Goal: Transaction & Acquisition: Book appointment/travel/reservation

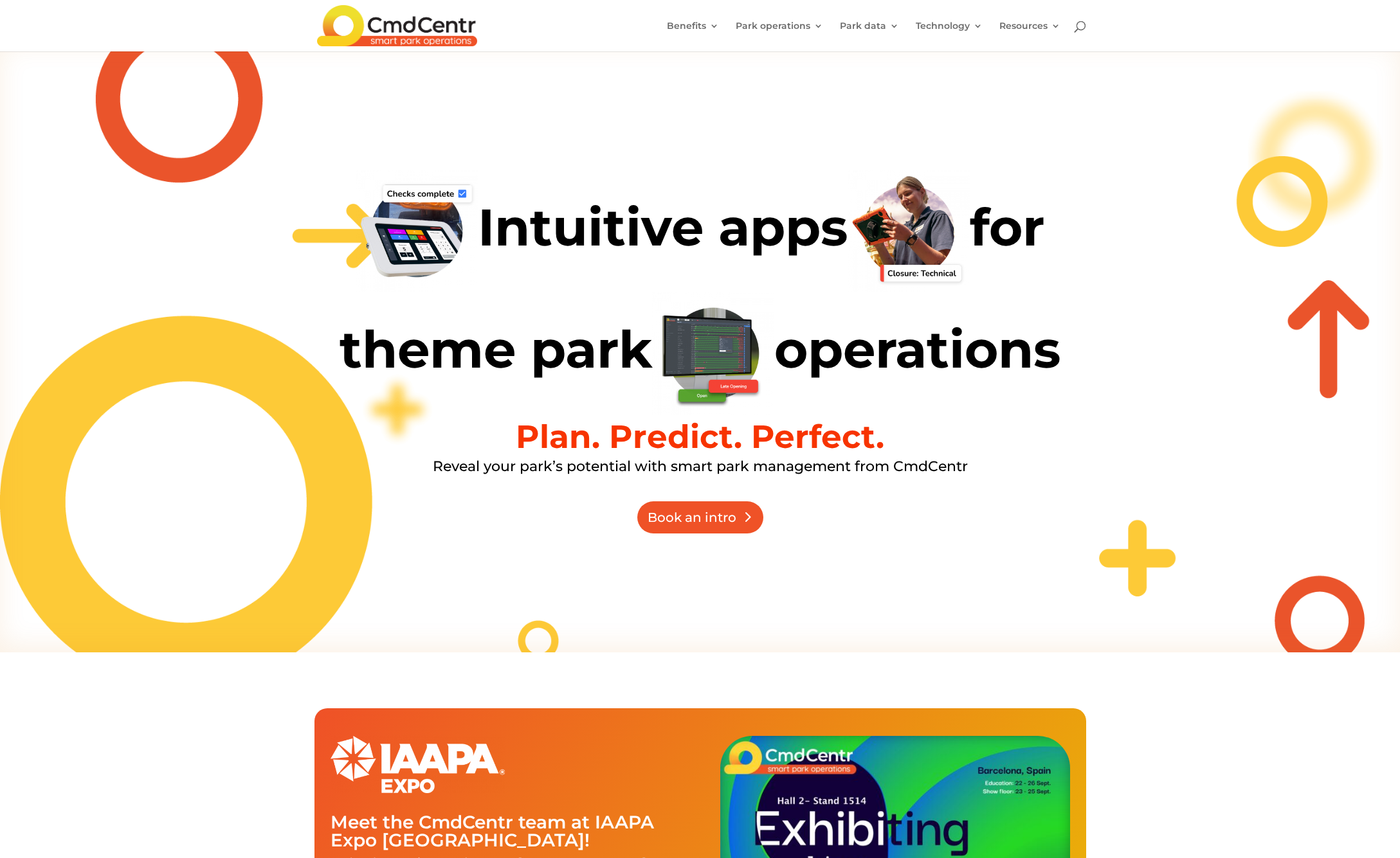
click at [743, 510] on link "Book an intro" at bounding box center [700, 517] width 126 height 32
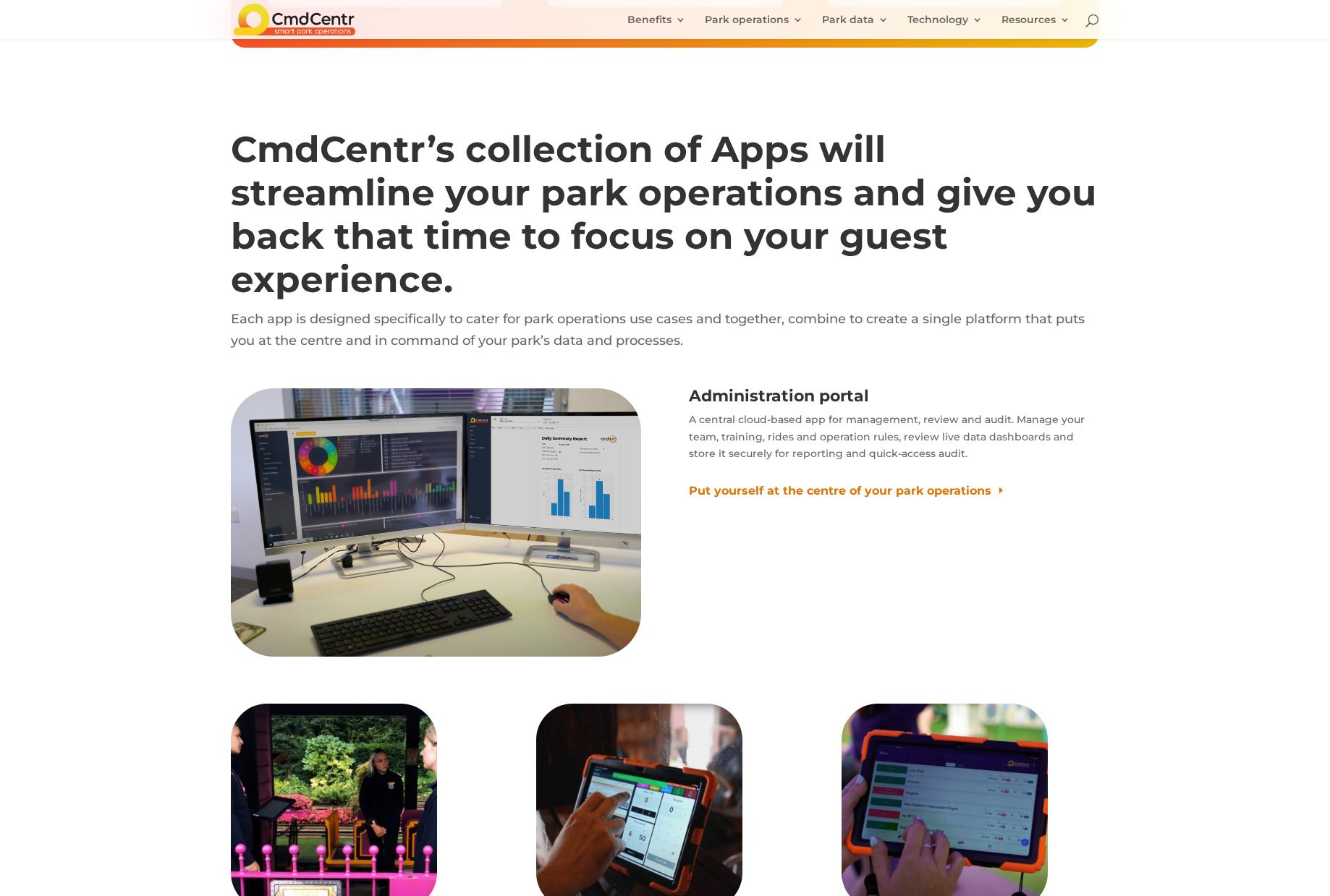
scroll to position [9408, 0]
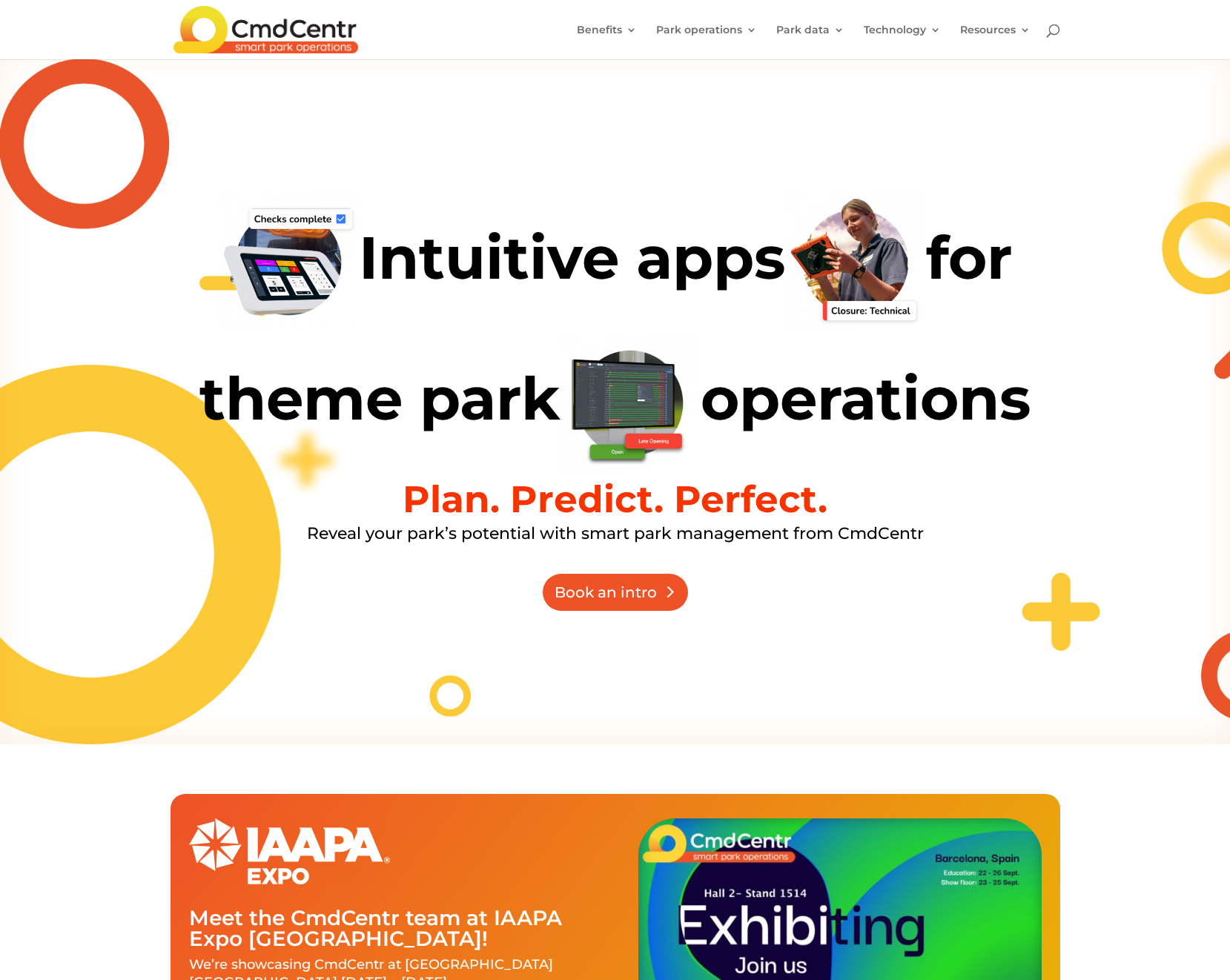
click at [660, 608] on link "Book an intro" at bounding box center [615, 592] width 145 height 37
click at [630, 596] on link "Book an intro" at bounding box center [615, 592] width 145 height 37
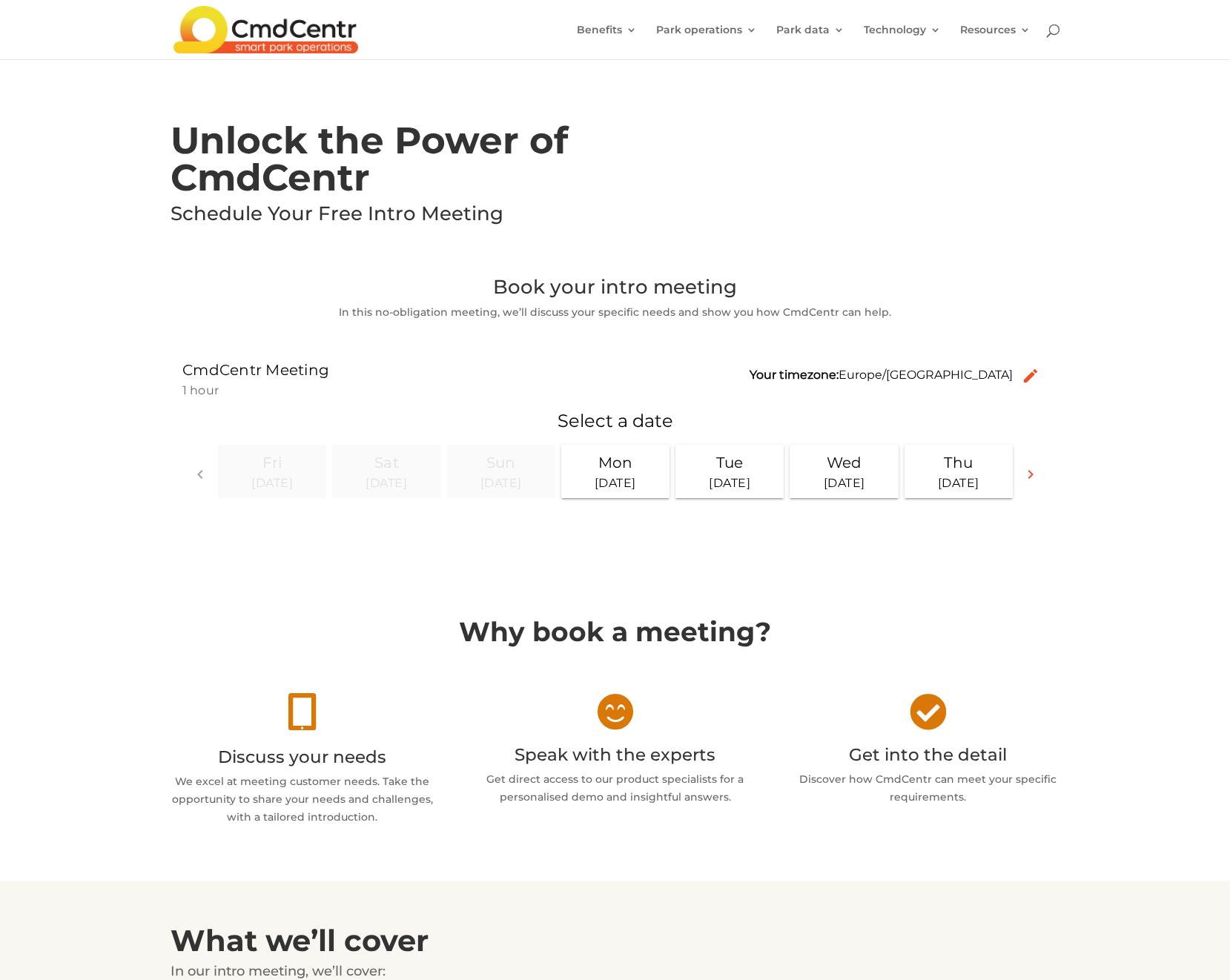
click at [1151, 636] on div "Why book a meeting?  Discuss your needs We excel at meeting customer needs. Ta…" at bounding box center [615, 721] width 1230 height 316
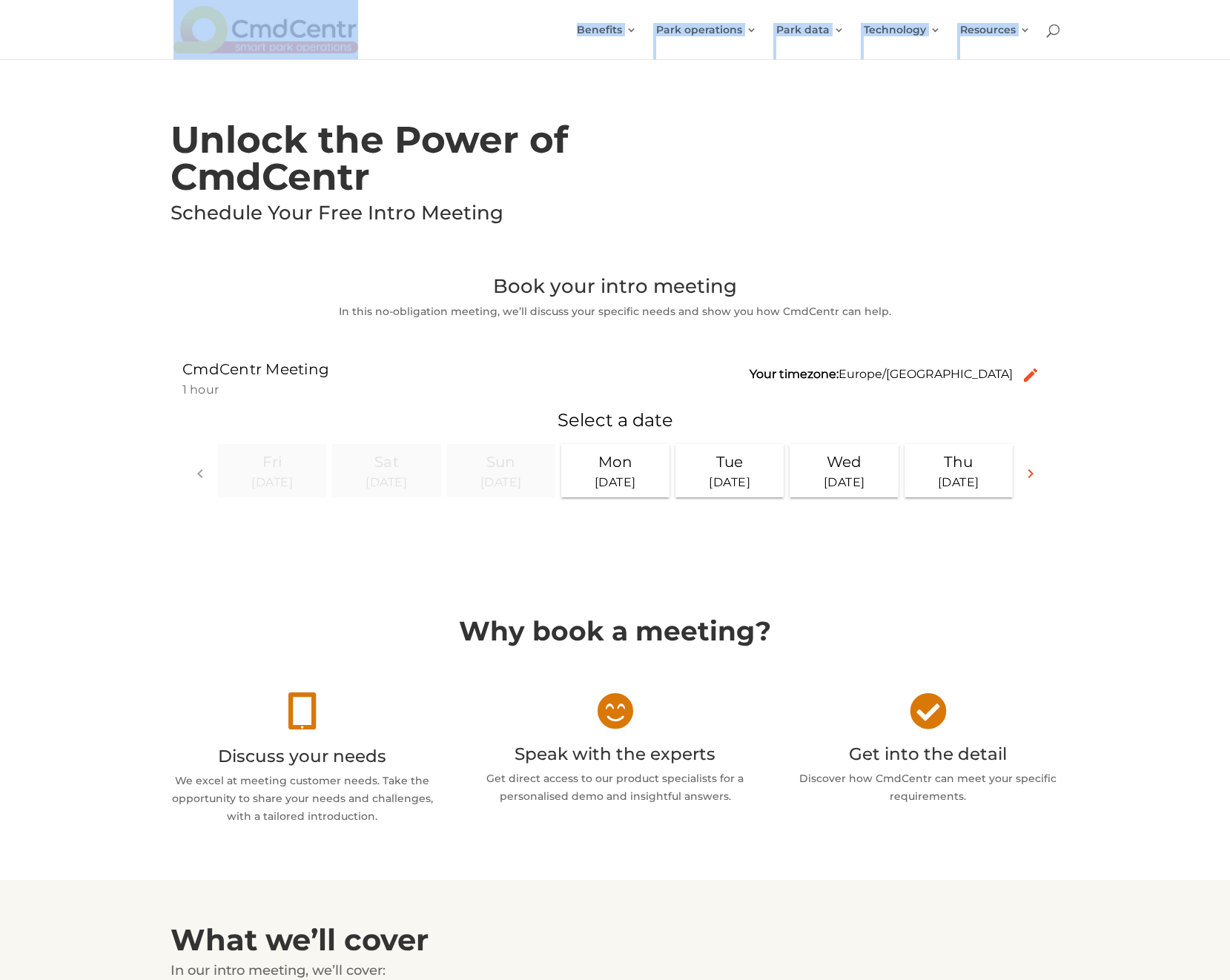
click at [917, 147] on link "Operational data" at bounding box center [865, 150] width 149 height 30
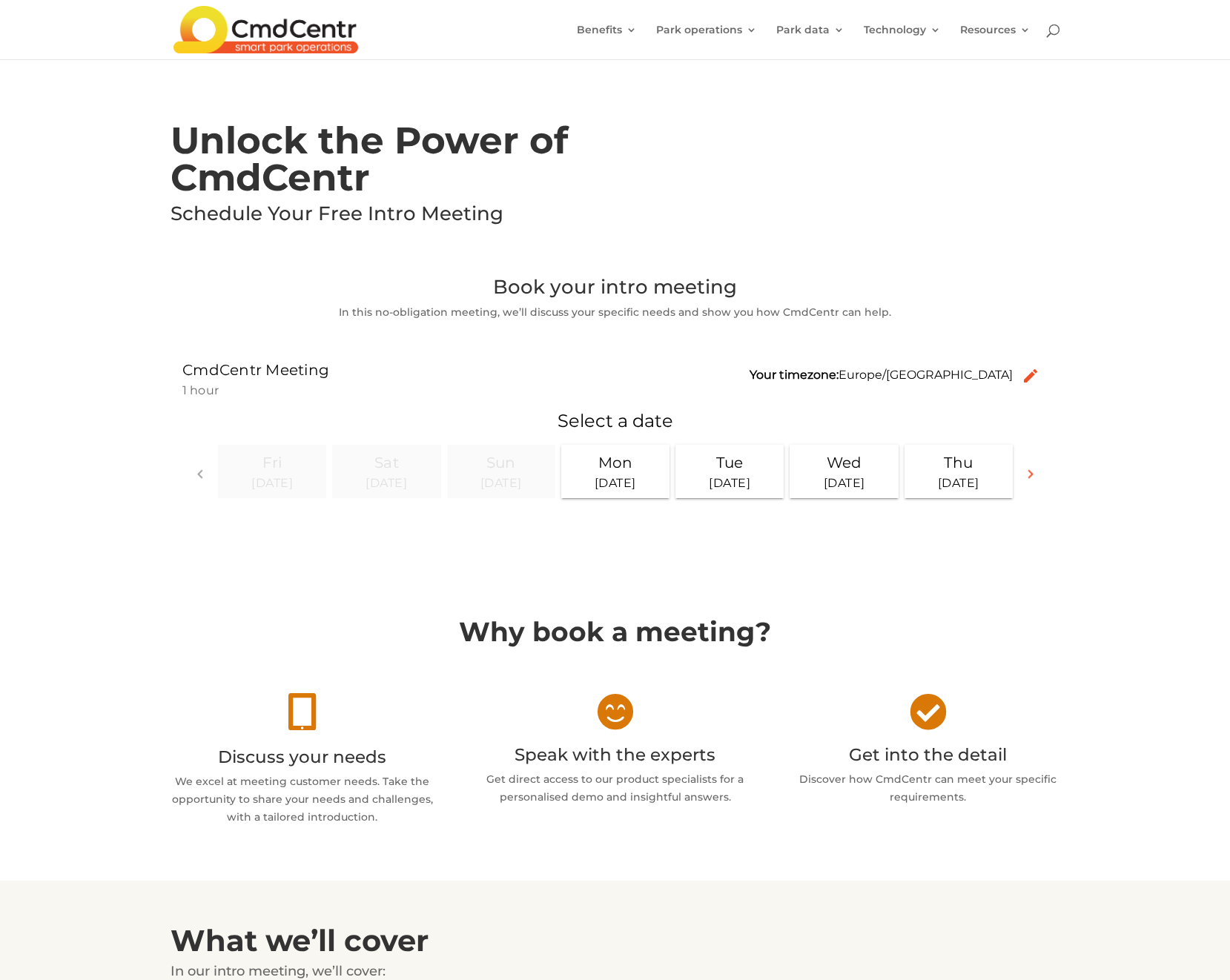
click at [694, 0] on div at bounding box center [615, 30] width 889 height 59
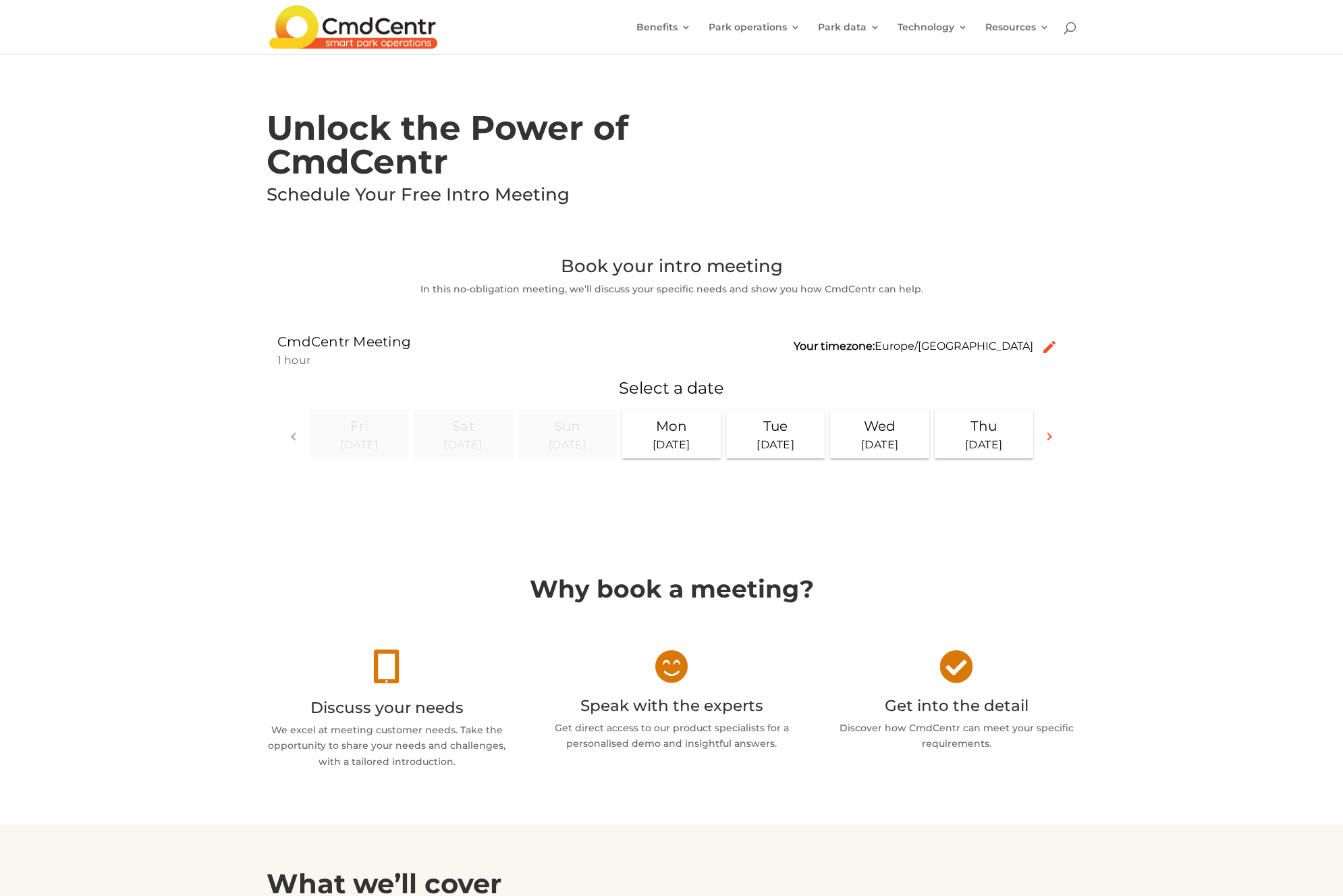
click at [51, 5] on header "Benefits Coaching Efficiency Historical data & audit Insights Instant oversight…" at bounding box center [671, 27] width 1343 height 54
click at [1119, 574] on div "Why book a meeting?  Discuss your needs We excel at meeting customer needs. Ta…" at bounding box center [671, 674] width 1343 height 302
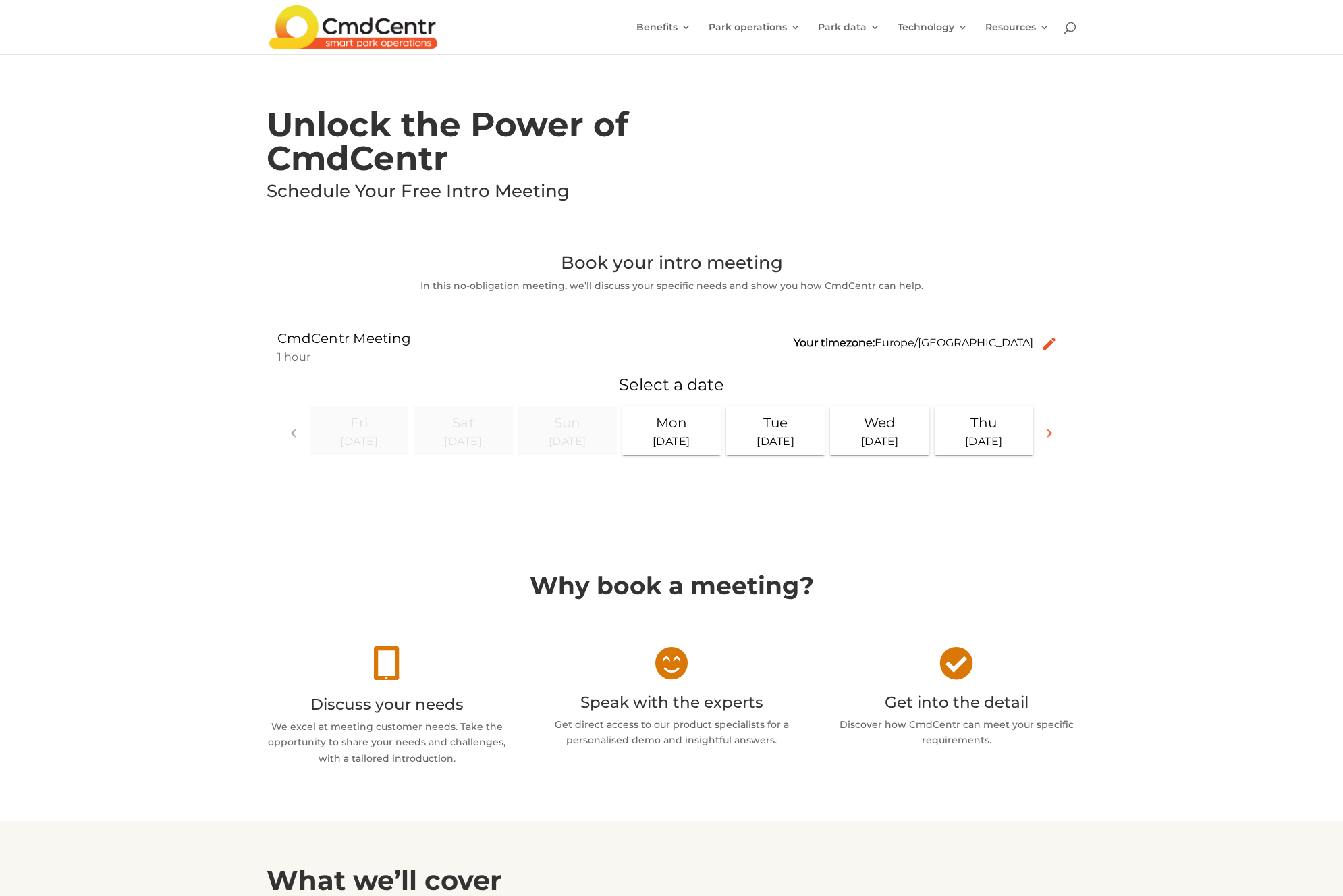
drag, startPoint x: 947, startPoint y: 286, endPoint x: 420, endPoint y: 291, distance: 527.0
click at [420, 291] on p "In this no-obligation meeting, we’ll discuss your specific needs and show you h…" at bounding box center [671, 286] width 810 height 16
click at [546, 275] on h2 "Book your intro meeting" at bounding box center [671, 266] width 810 height 25
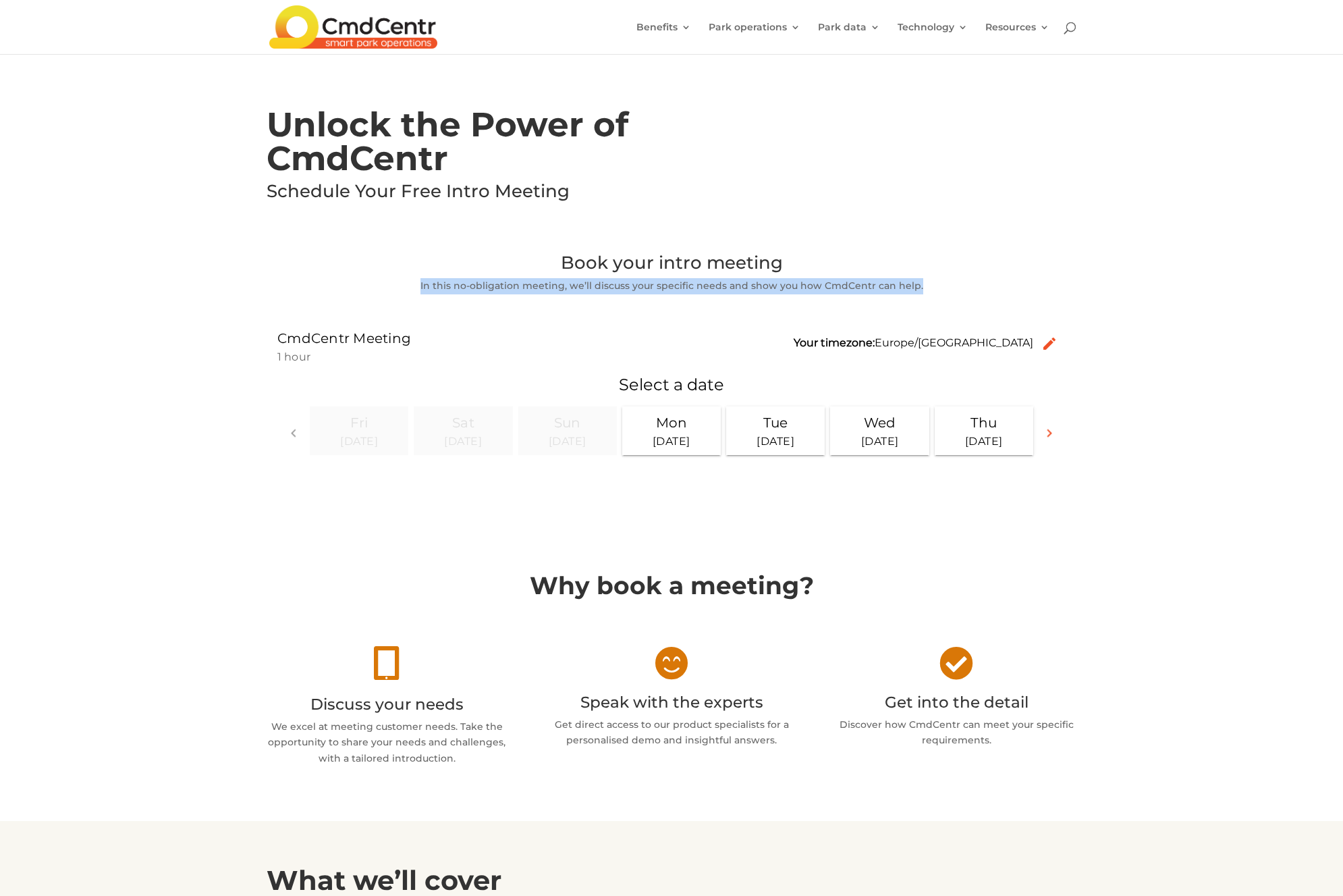
drag, startPoint x: 921, startPoint y: 286, endPoint x: 422, endPoint y: 289, distance: 499.0
click at [422, 289] on p "In this no-obligation meeting, we’ll discuss your specific needs and show you h…" at bounding box center [671, 286] width 810 height 16
copy p "In this no-obligation meeting, we’ll discuss your specific needs and show you h…"
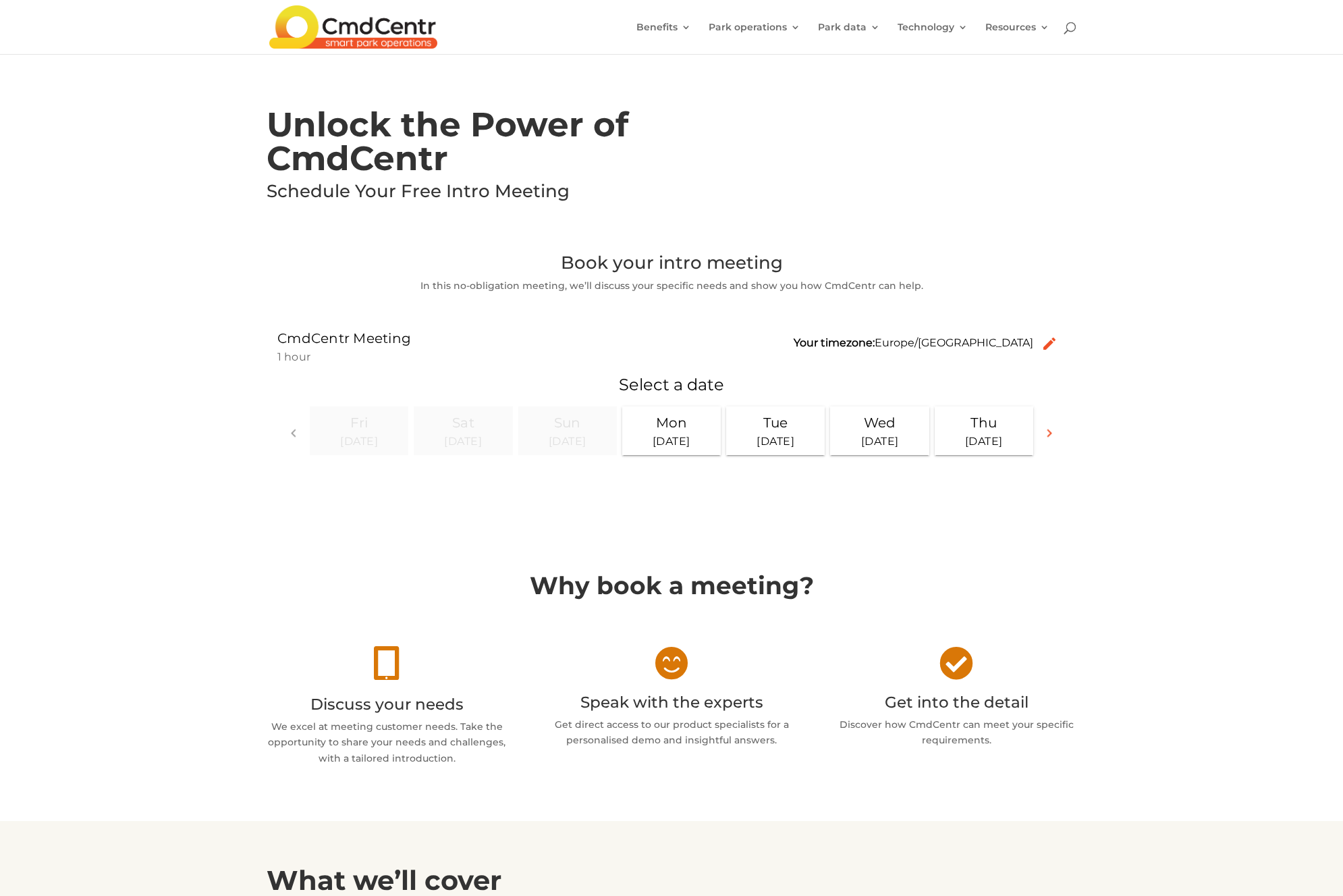
click at [135, 166] on div "Unlock the Power of CmdCentr Schedule Your Free Intro Meeting" at bounding box center [671, 139] width 1343 height 176
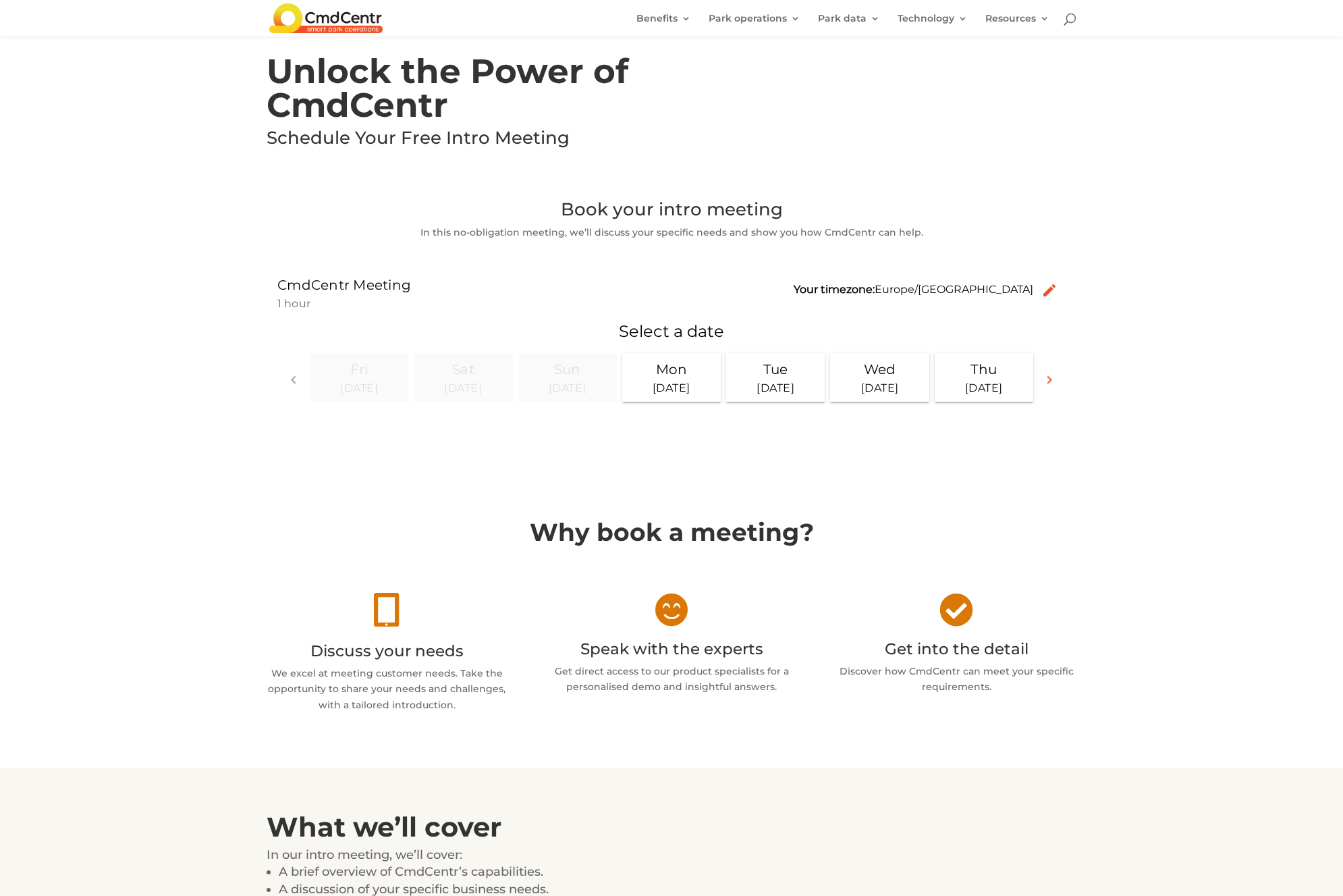
click at [1119, 391] on div "Book your intro meeting In this no-obligation meeting, we’ll discuss your speci…" at bounding box center [671, 319] width 1343 height 292
click at [656, 382] on div "[DATE]" at bounding box center [671, 387] width 88 height 16
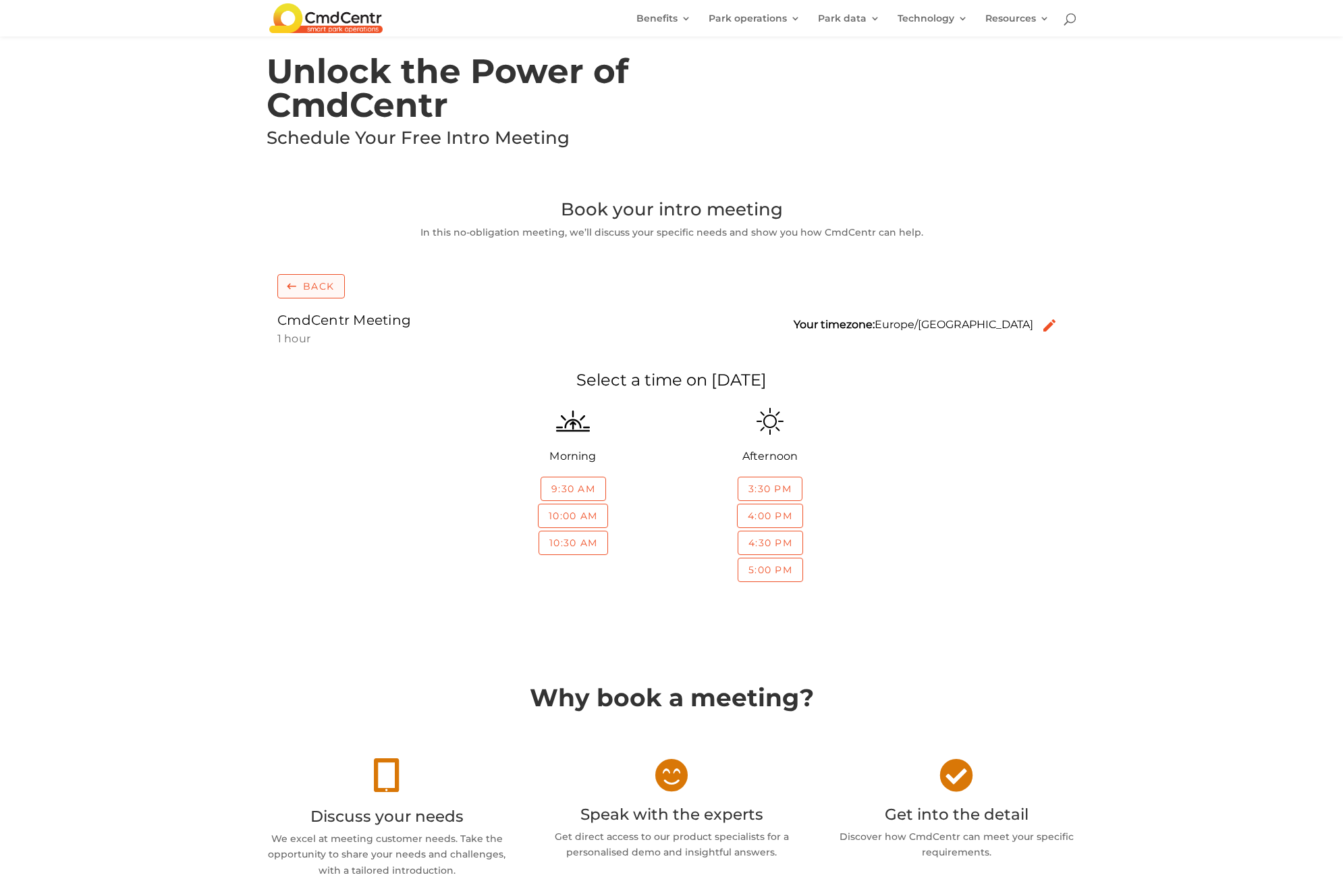
click at [330, 277] on div "button" at bounding box center [311, 286] width 67 height 25
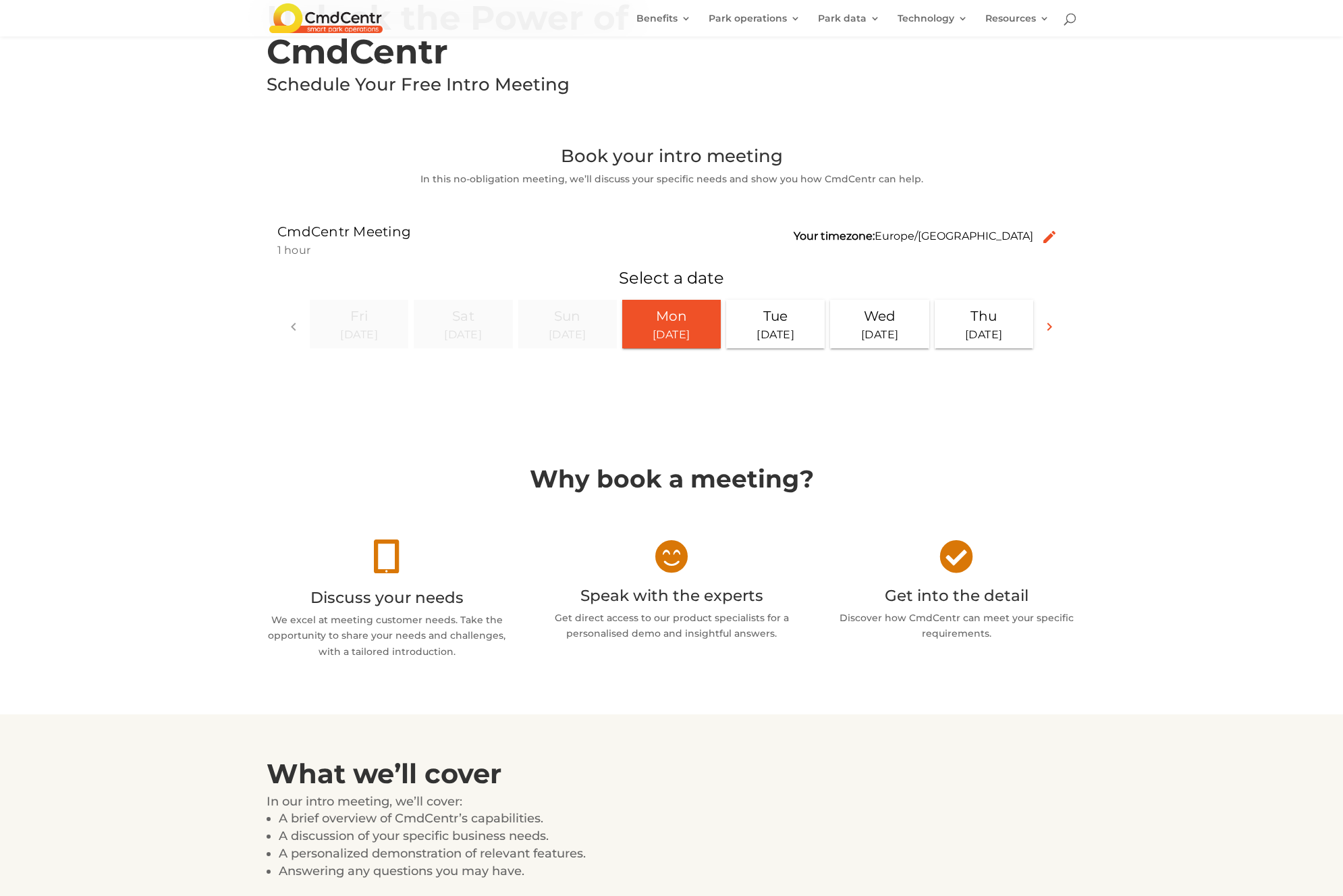
scroll to position [239, 0]
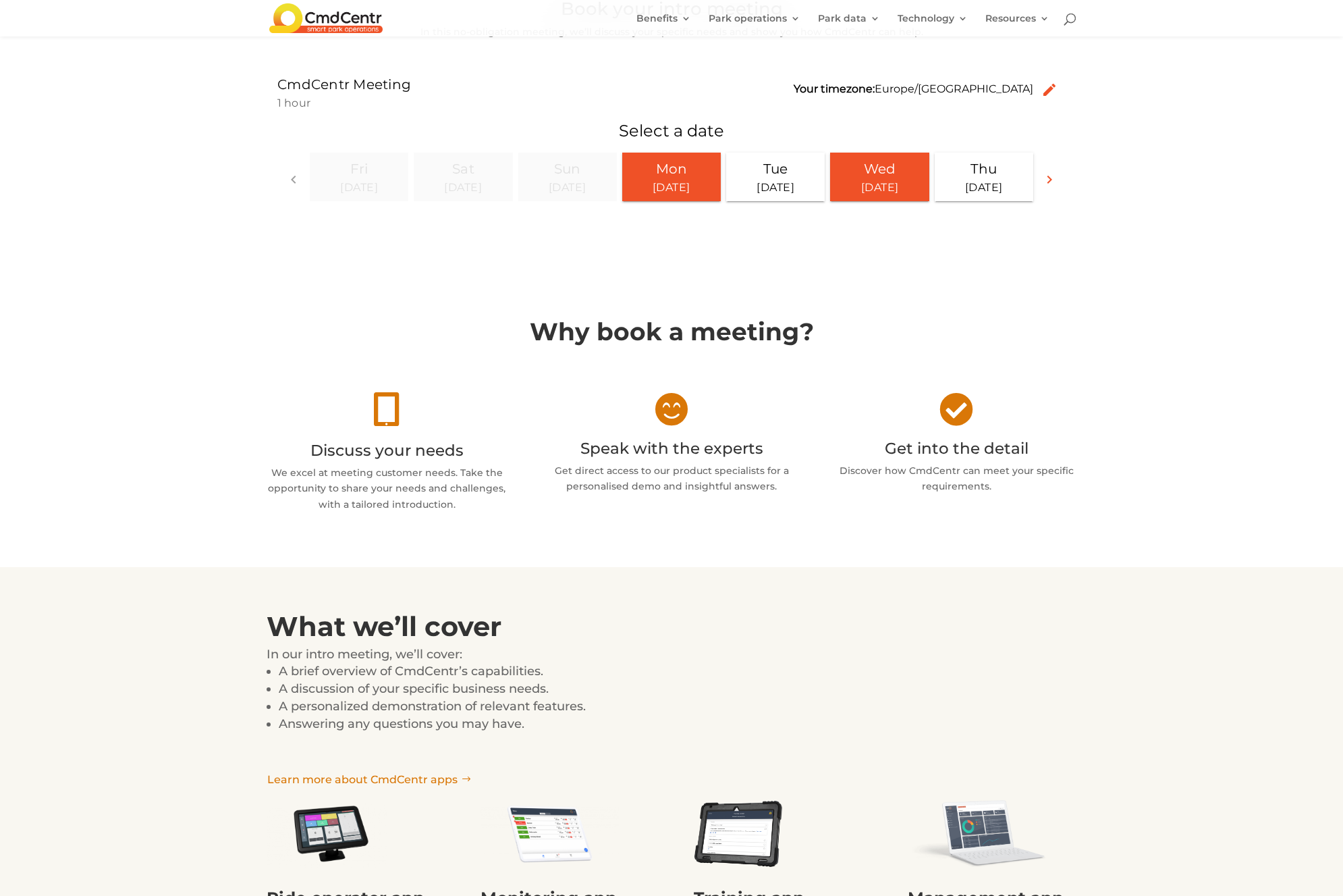
click at [888, 185] on div "[DATE]" at bounding box center [879, 187] width 88 height 16
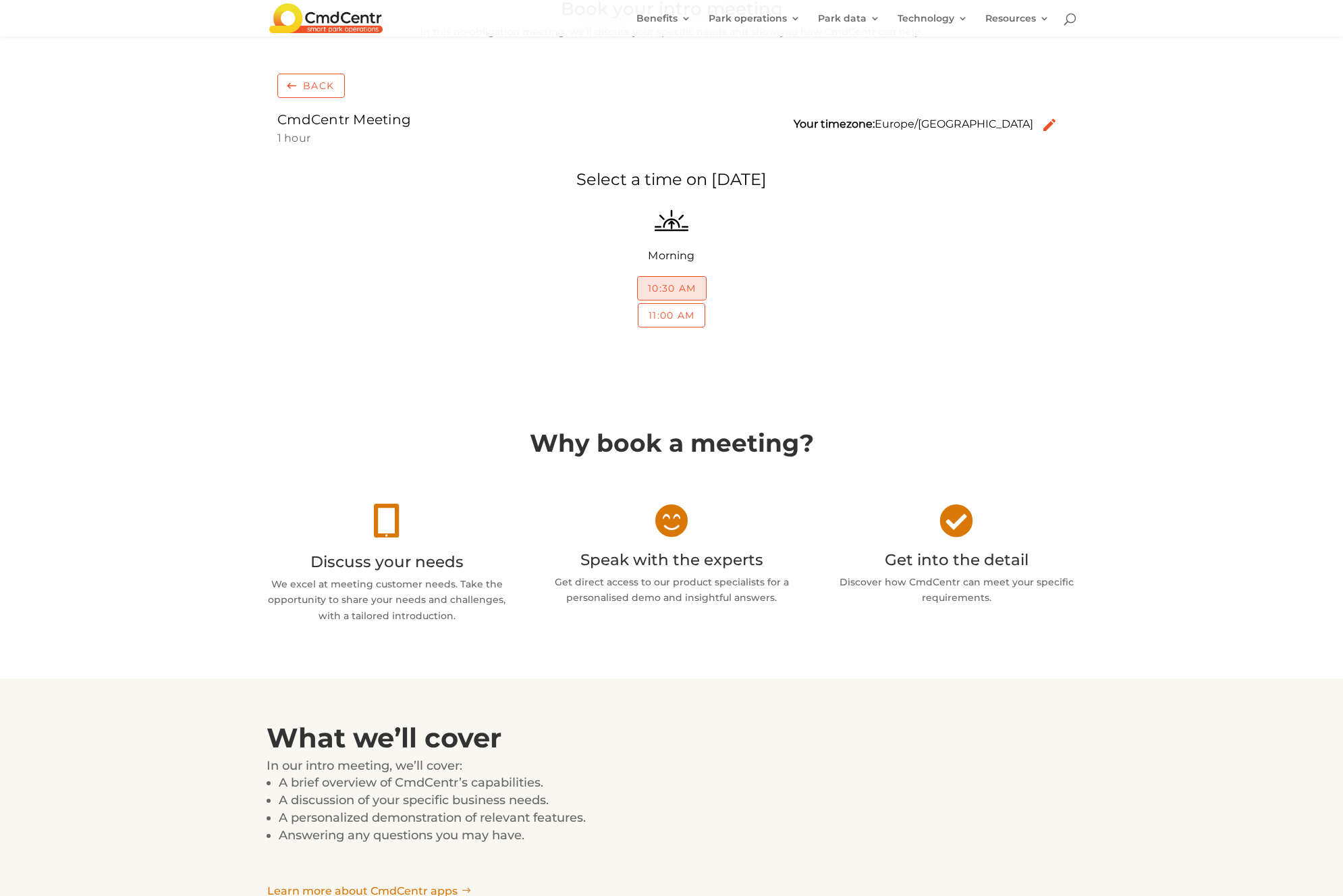
click at [646, 288] on div "button" at bounding box center [671, 288] width 68 height 23
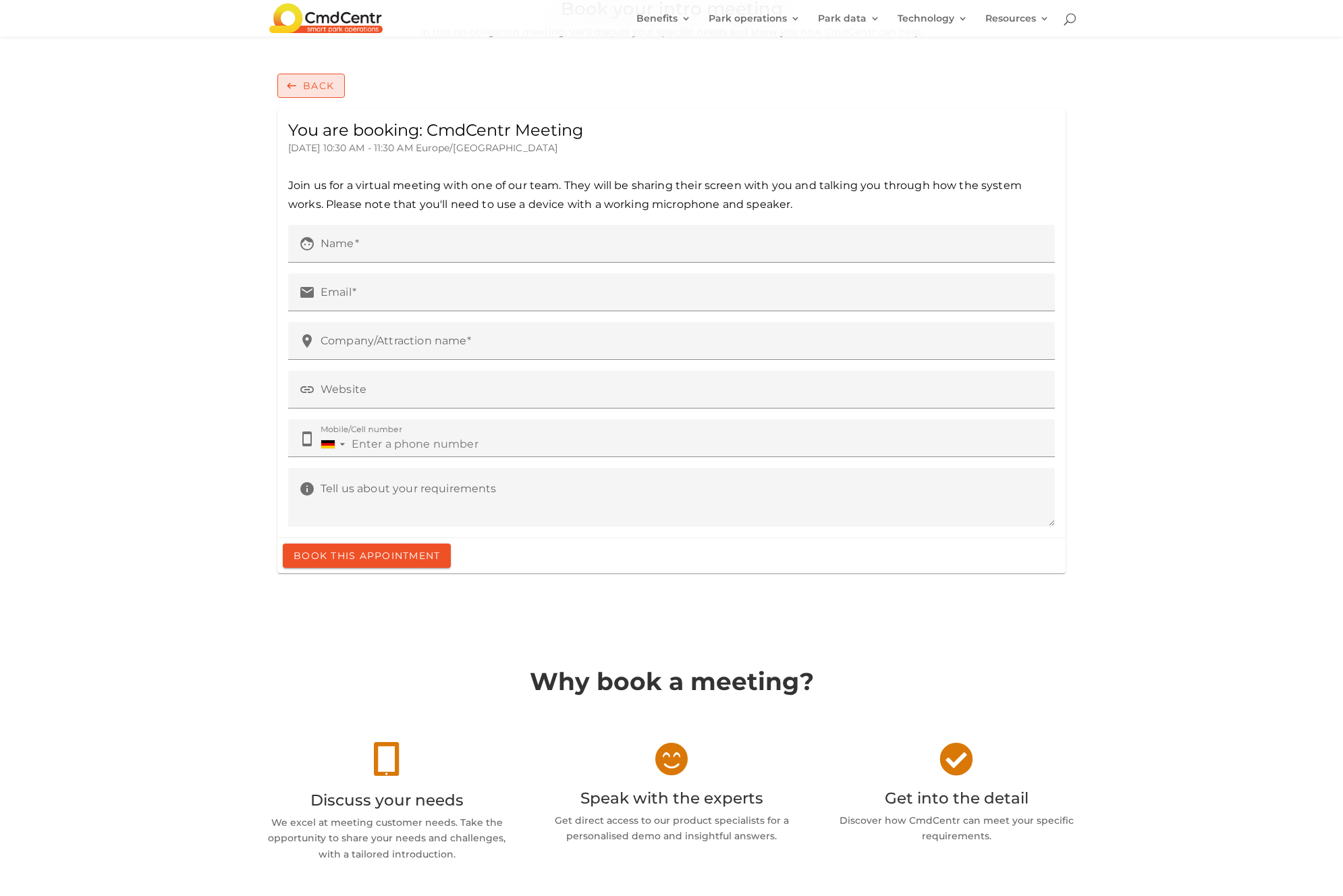
click at [305, 75] on div "button" at bounding box center [311, 85] width 67 height 25
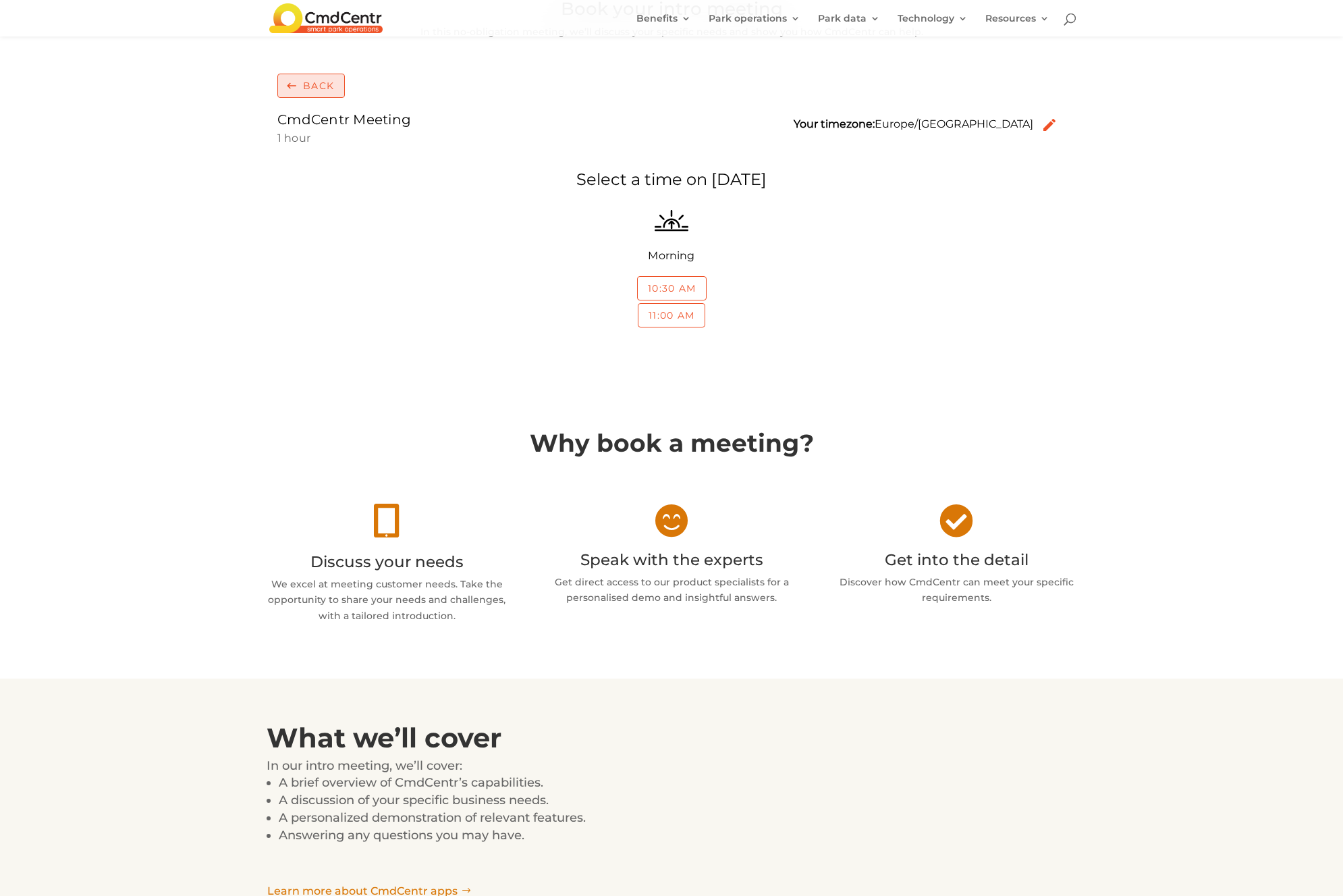
click at [306, 85] on div "button" at bounding box center [311, 85] width 67 height 25
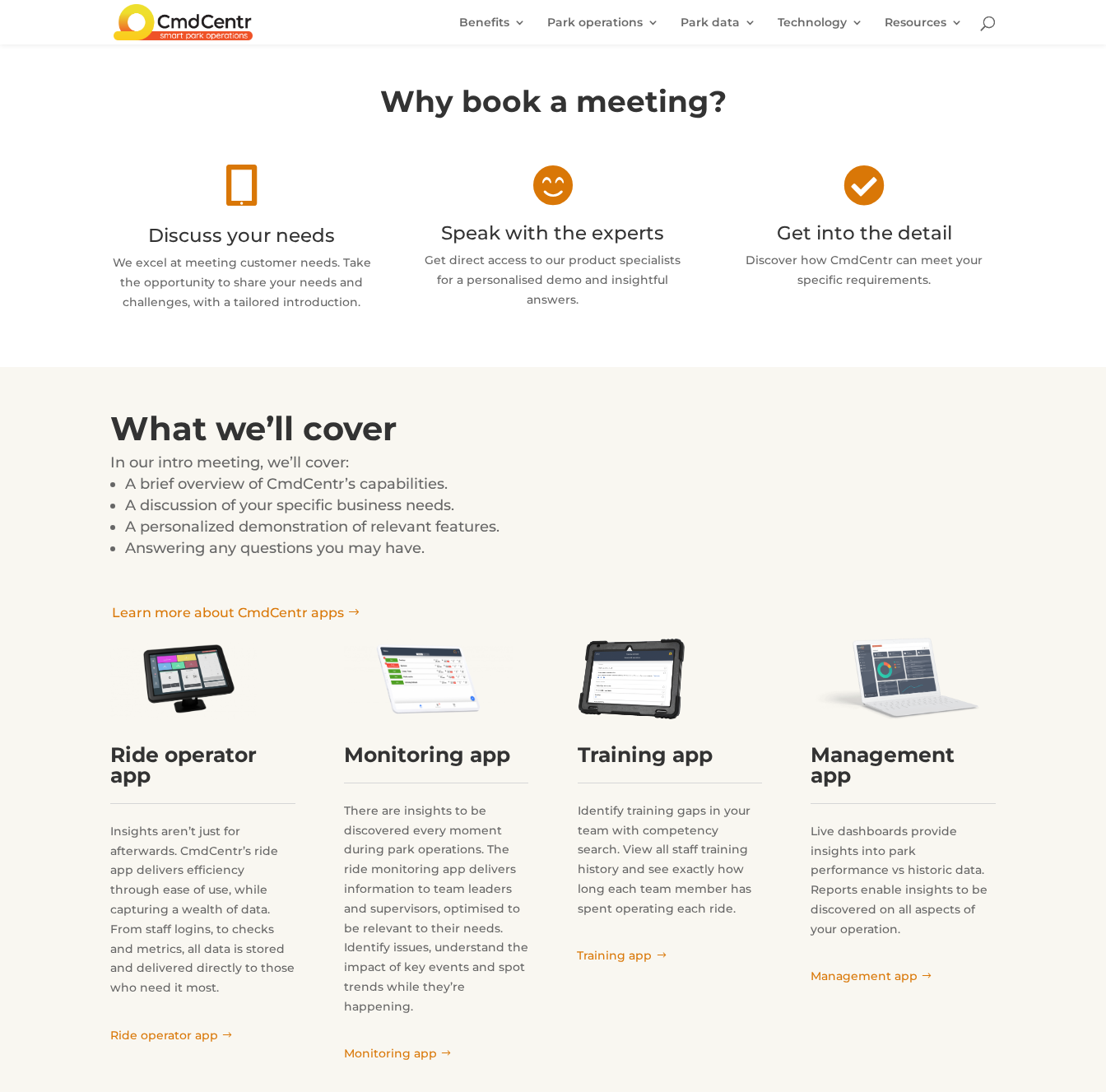
scroll to position [579, 0]
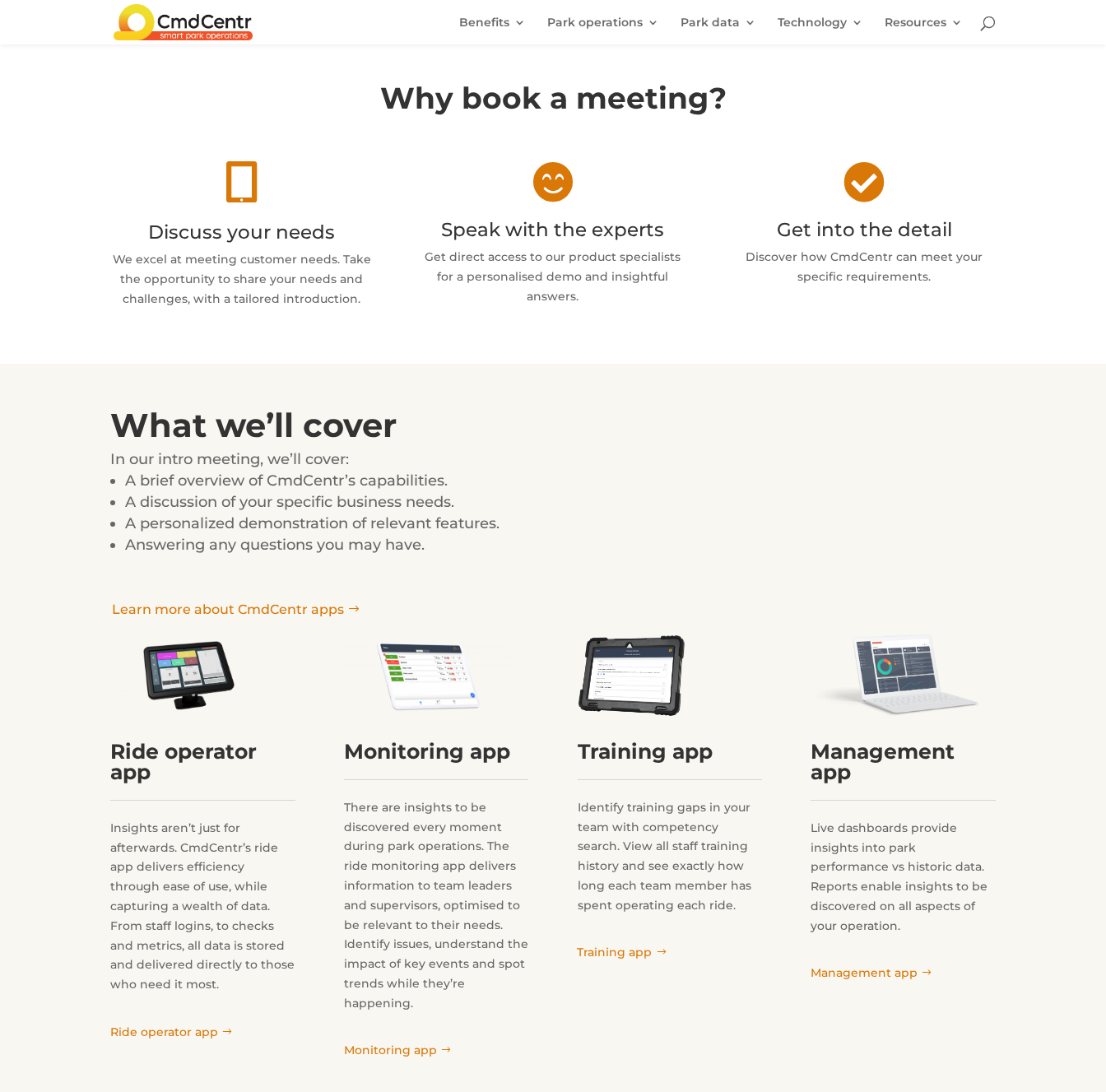
click at [285, 236] on h2 "Discuss your needs" at bounding box center [241, 236] width 262 height 27
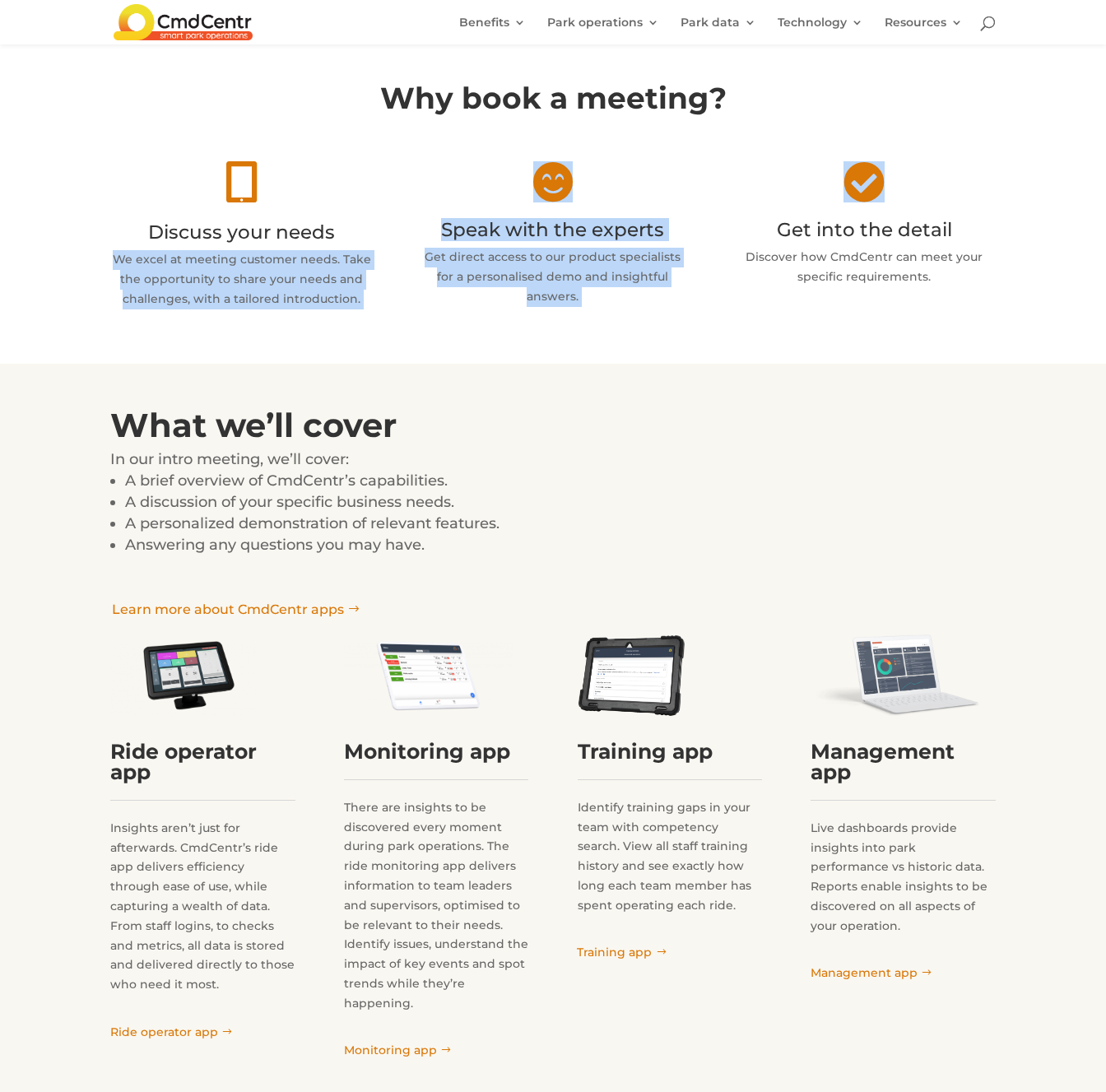
drag, startPoint x: 202, startPoint y: 230, endPoint x: 105, endPoint y: 230, distance: 97.1
click at [105, 230] on div "Why book a meeting?  Discuss your needs We excel at meeting customer needs. Ta…" at bounding box center [553, 196] width 1106 height 336
copy div "We excel at meeting customer needs. Take the opportunity to share your needs an…"
click at [363, 243] on h2 "Discuss your needs" at bounding box center [241, 236] width 262 height 27
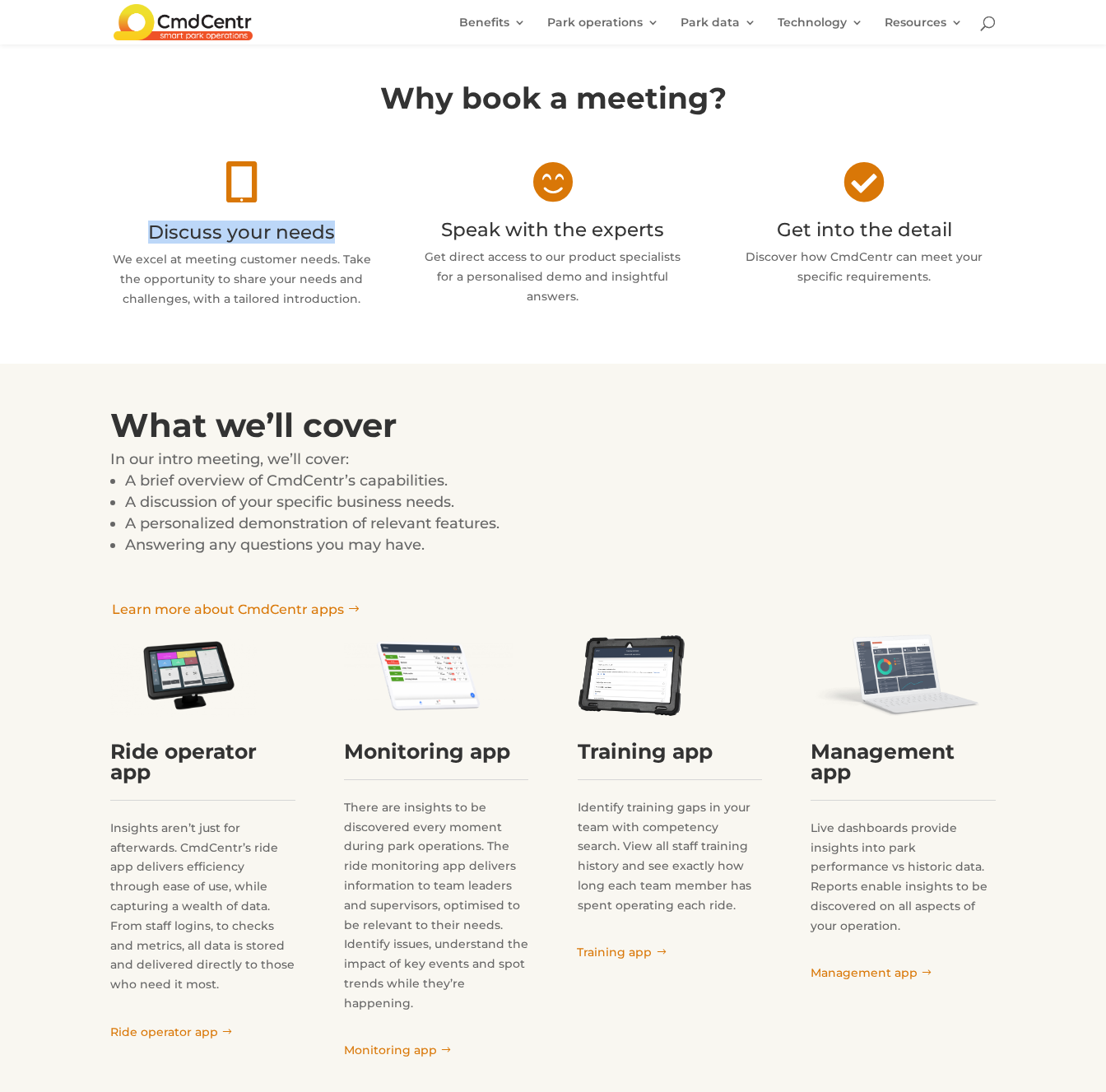
drag, startPoint x: 358, startPoint y: 220, endPoint x: 138, endPoint y: 233, distance: 220.0
click at [138, 233] on h2 "Discuss your needs" at bounding box center [241, 236] width 262 height 27
copy h2 "Discuss your needs"
click at [388, 295] on div " Discuss your needs We excel at meeting customer needs. Take the opportunity t…" at bounding box center [552, 235] width 884 height 192
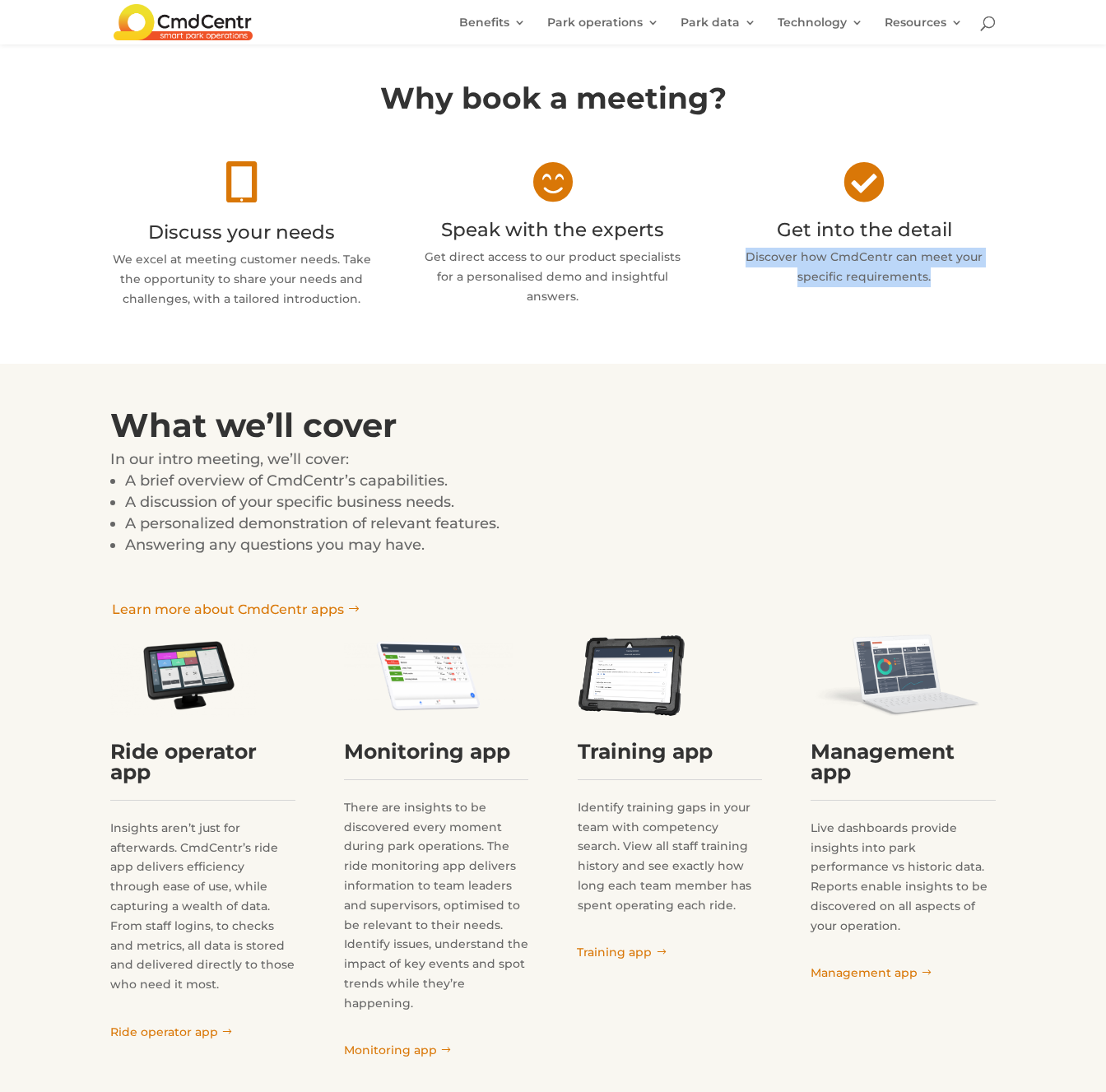
drag, startPoint x: 385, startPoint y: 296, endPoint x: 92, endPoint y: 257, distance: 295.5
click at [92, 257] on div "Why book a meeting?  Discuss your needs We excel at meeting customer needs. Ta…" at bounding box center [553, 196] width 1106 height 336
click at [118, 260] on p "We excel at meeting customer needs. Take the opportunity to share your needs an…" at bounding box center [241, 279] width 262 height 58
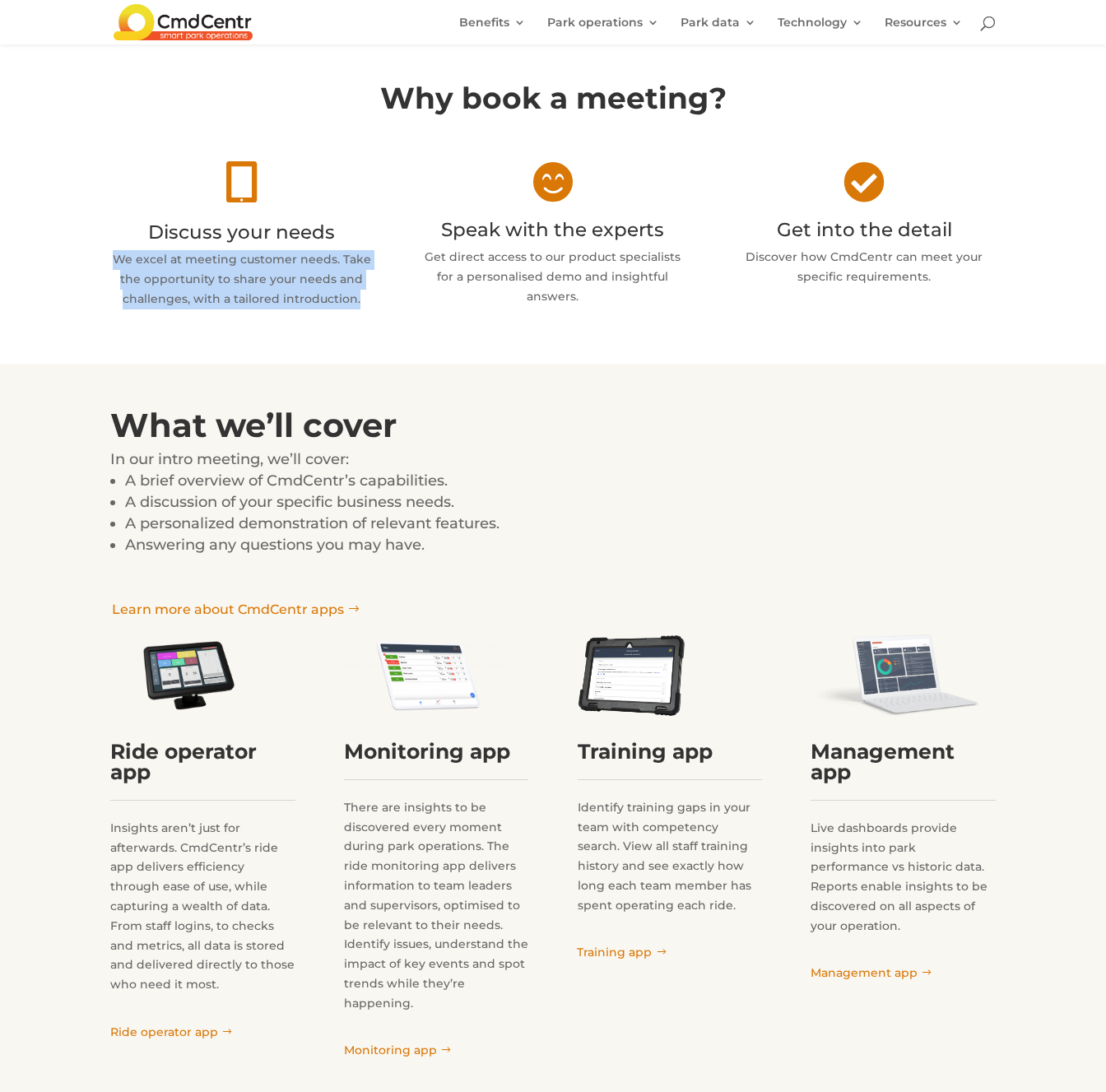
drag, startPoint x: 118, startPoint y: 260, endPoint x: 369, endPoint y: 290, distance: 252.8
click at [369, 290] on p "We excel at meeting customer needs. Take the opportunity to share your needs an…" at bounding box center [241, 279] width 262 height 58
copy p "We excel at meeting customer needs. Take the opportunity to share your needs an…"
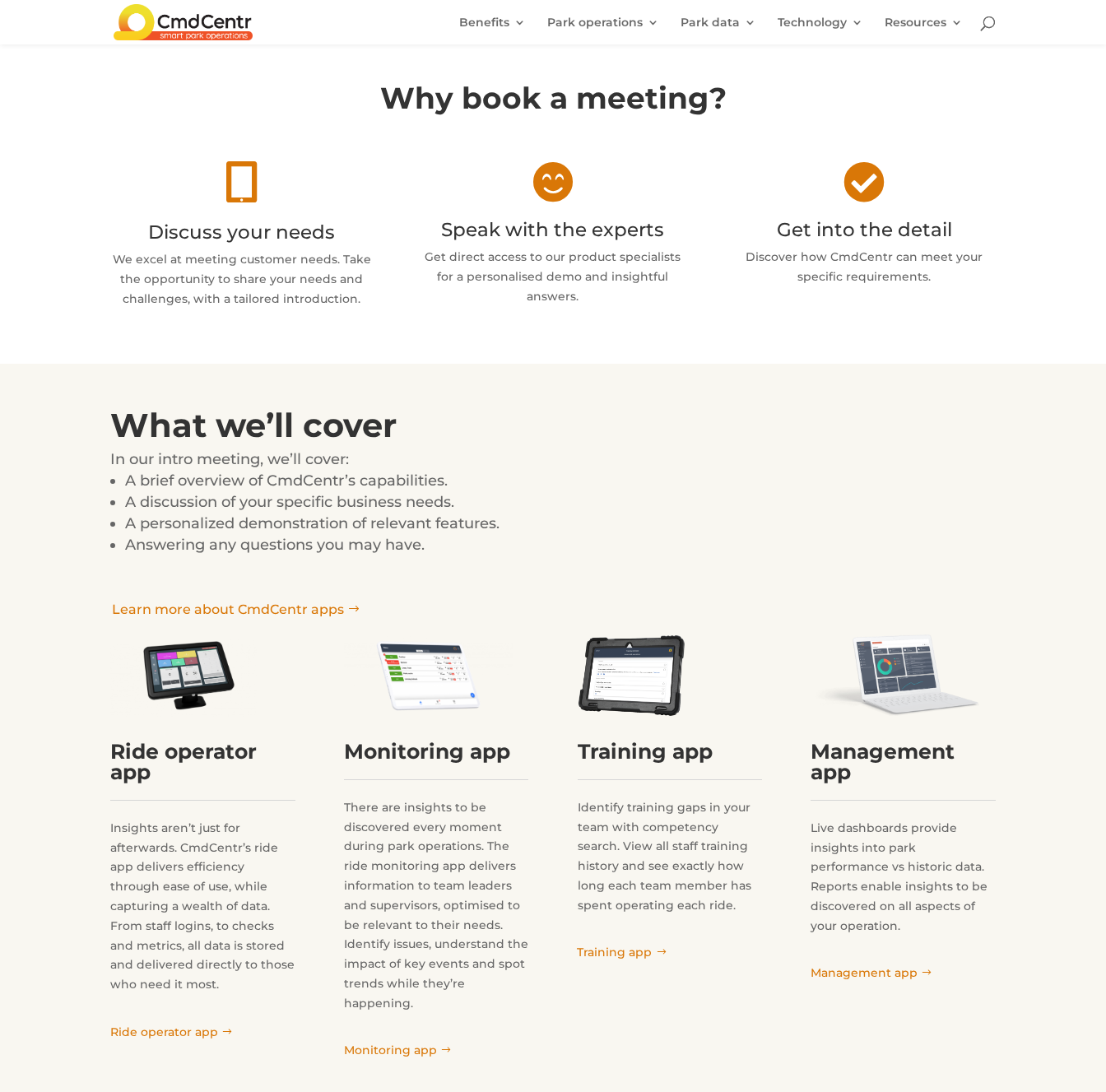
click at [667, 213] on div " Speak with the experts Get direct access to our product specialists for a per…" at bounding box center [553, 233] width 262 height 145
drag, startPoint x: 682, startPoint y: 218, endPoint x: 458, endPoint y: 210, distance: 223.9
click at [458, 210] on div " Speak with the experts Get direct access to our product specialists for a per…" at bounding box center [553, 233] width 262 height 145
copy h2 "Speak with the experts"
click at [489, 278] on p "Get direct access to our product specialists for a personalised demo and insigh…" at bounding box center [553, 277] width 262 height 58
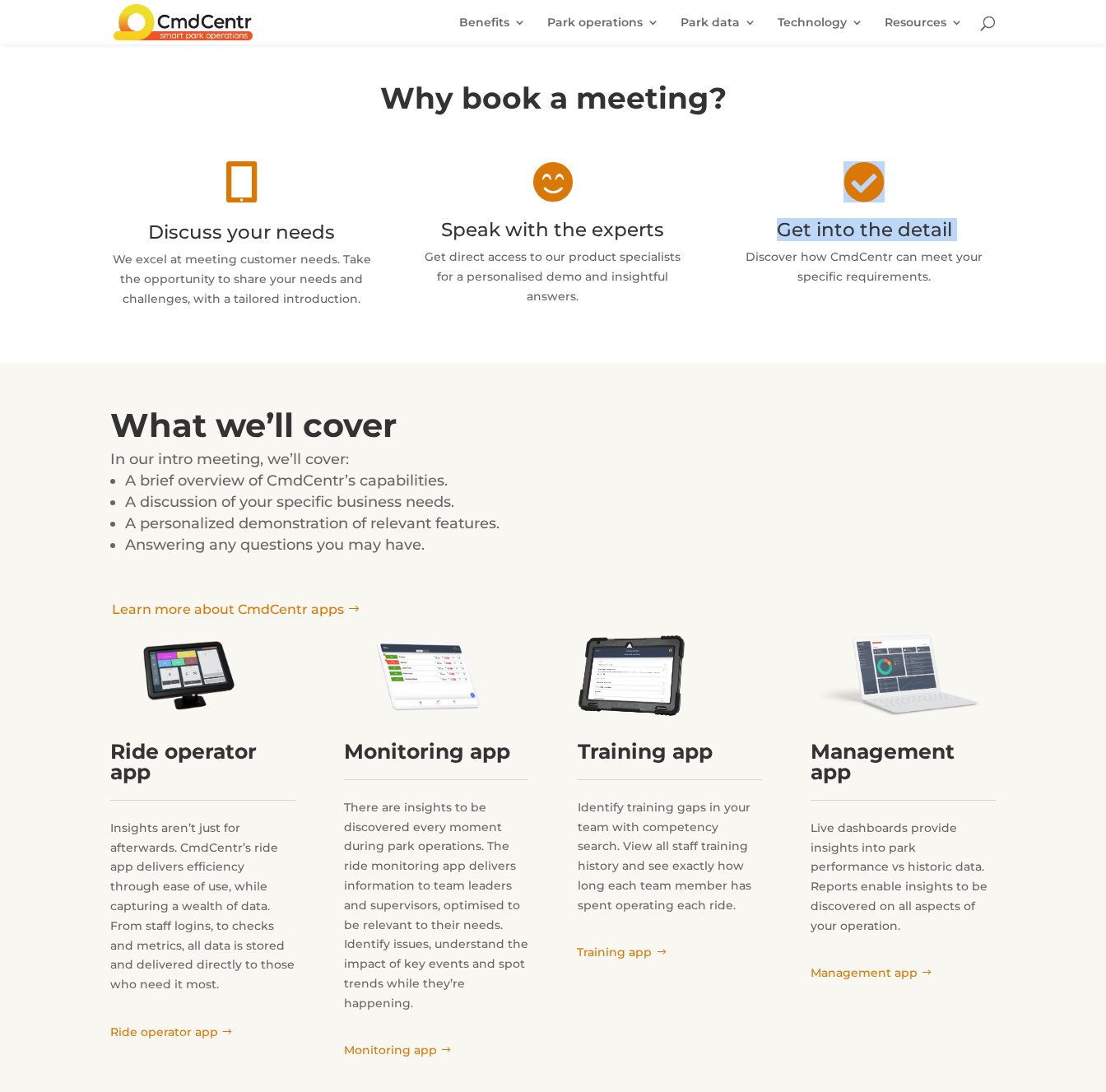
drag, startPoint x: 410, startPoint y: 251, endPoint x: 630, endPoint y: 284, distance: 222.9
click at [630, 284] on div " Discuss your needs We excel at meeting customer needs. Take the opportunity t…" at bounding box center [552, 235] width 884 height 192
click at [630, 284] on p "Get direct access to our product specialists for a personalised demo and insigh…" at bounding box center [553, 277] width 262 height 58
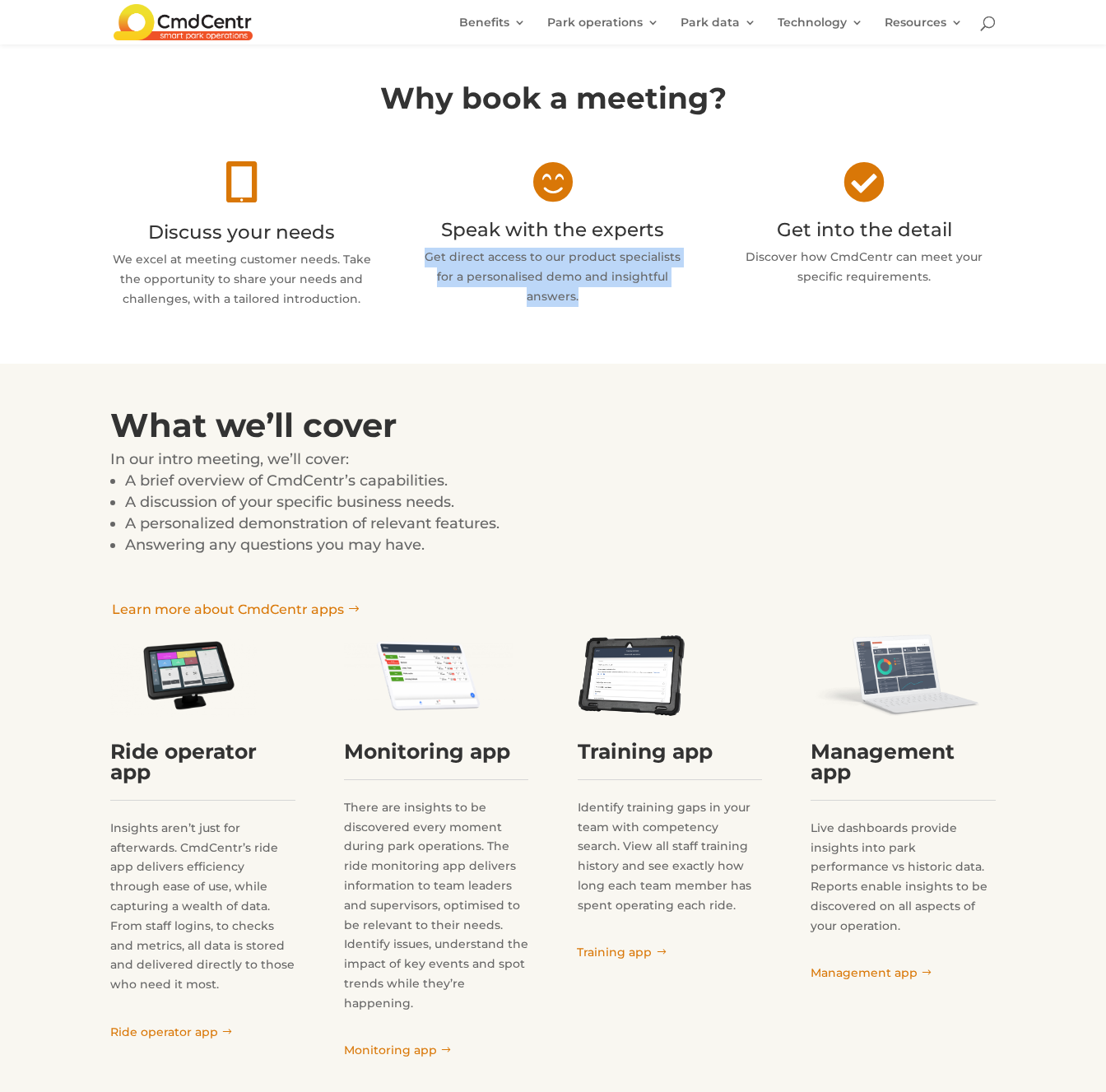
drag, startPoint x: 582, startPoint y: 293, endPoint x: 422, endPoint y: 256, distance: 163.8
click at [422, 256] on p "Get direct access to our product specialists for a personalised demo and insigh…" at bounding box center [553, 277] width 262 height 58
copy p "Get direct access to our product specialists for a personalised demo and insigh…"
click at [965, 318] on div " Discuss your needs We excel at meeting customer needs. Take the opportunity t…" at bounding box center [552, 235] width 884 height 192
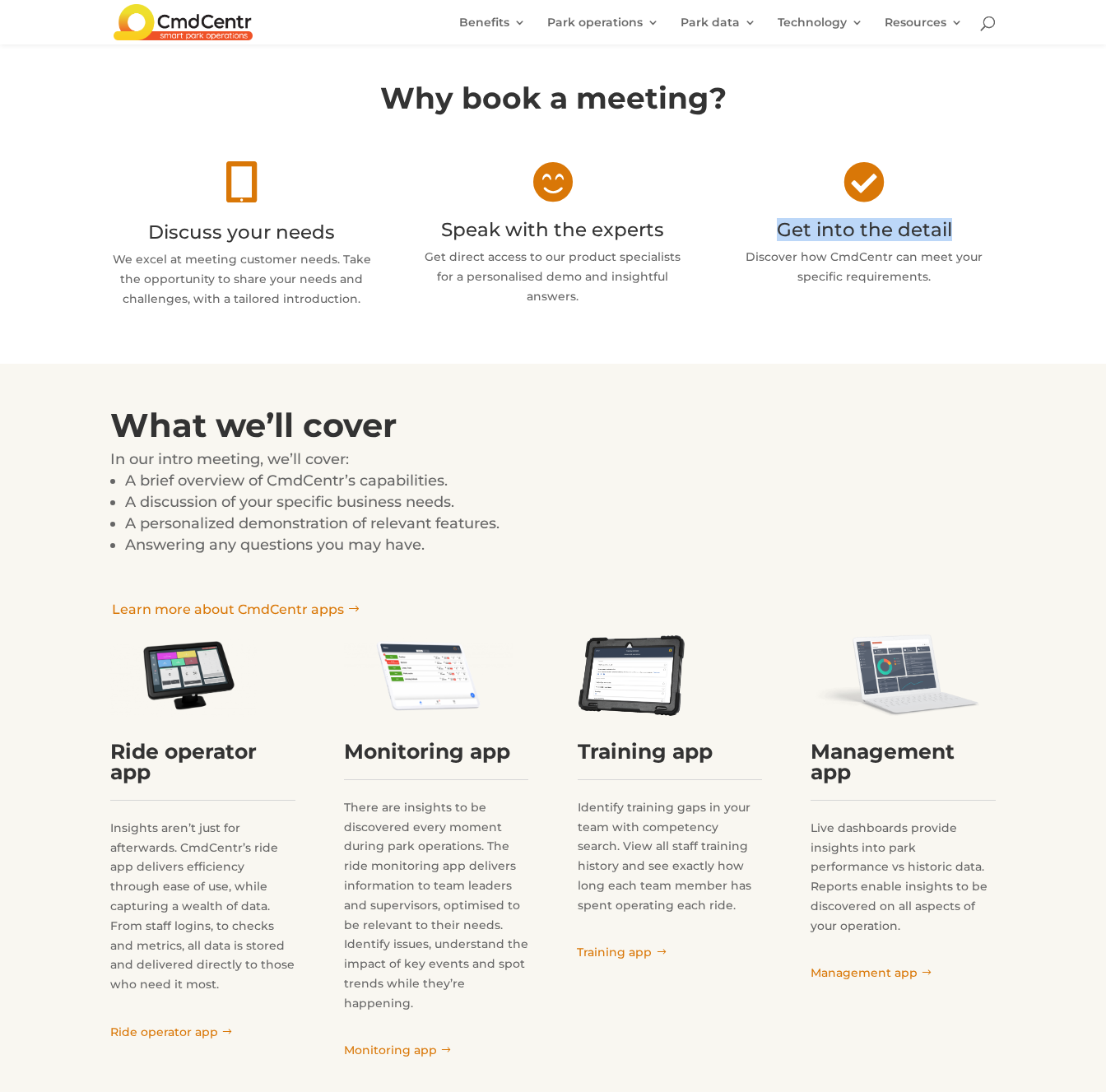
drag, startPoint x: 971, startPoint y: 230, endPoint x: 766, endPoint y: 219, distance: 205.2
click at [766, 220] on h2 "Get into the detail" at bounding box center [864, 233] width 262 height 27
copy h2 "Get into the detail"
click at [971, 346] on div "Why book a meeting?  Discuss your needs We excel at meeting customer needs. Ta…" at bounding box center [553, 196] width 1106 height 336
drag, startPoint x: 744, startPoint y: 251, endPoint x: 949, endPoint y: 279, distance: 206.8
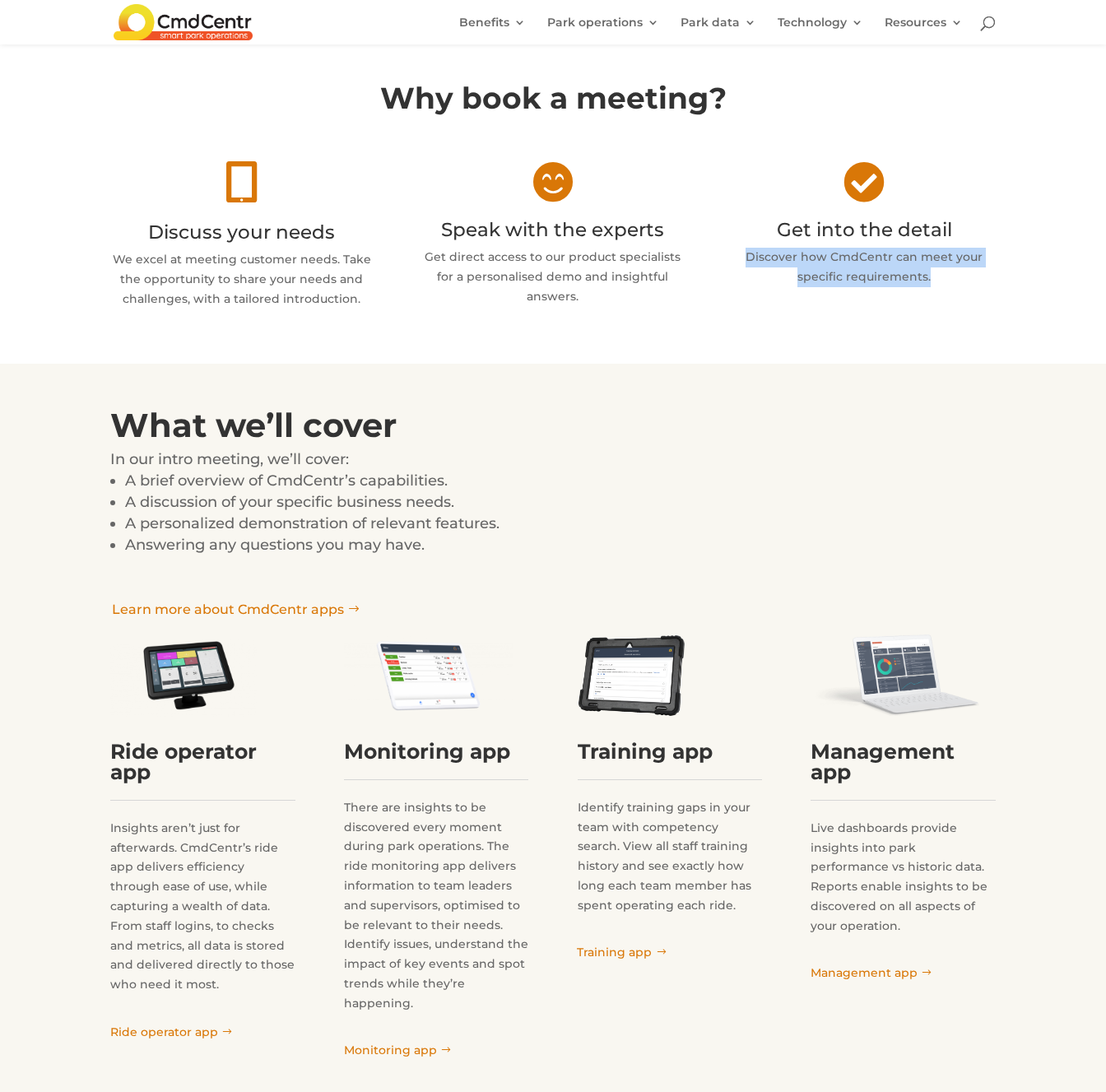
click at [949, 279] on p "Discover how CmdCentr can meet your specific requirements." at bounding box center [864, 267] width 262 height 39
copy p "Discover how CmdCentr can meet your specific requirements."
